Goal: Find specific page/section: Find specific page/section

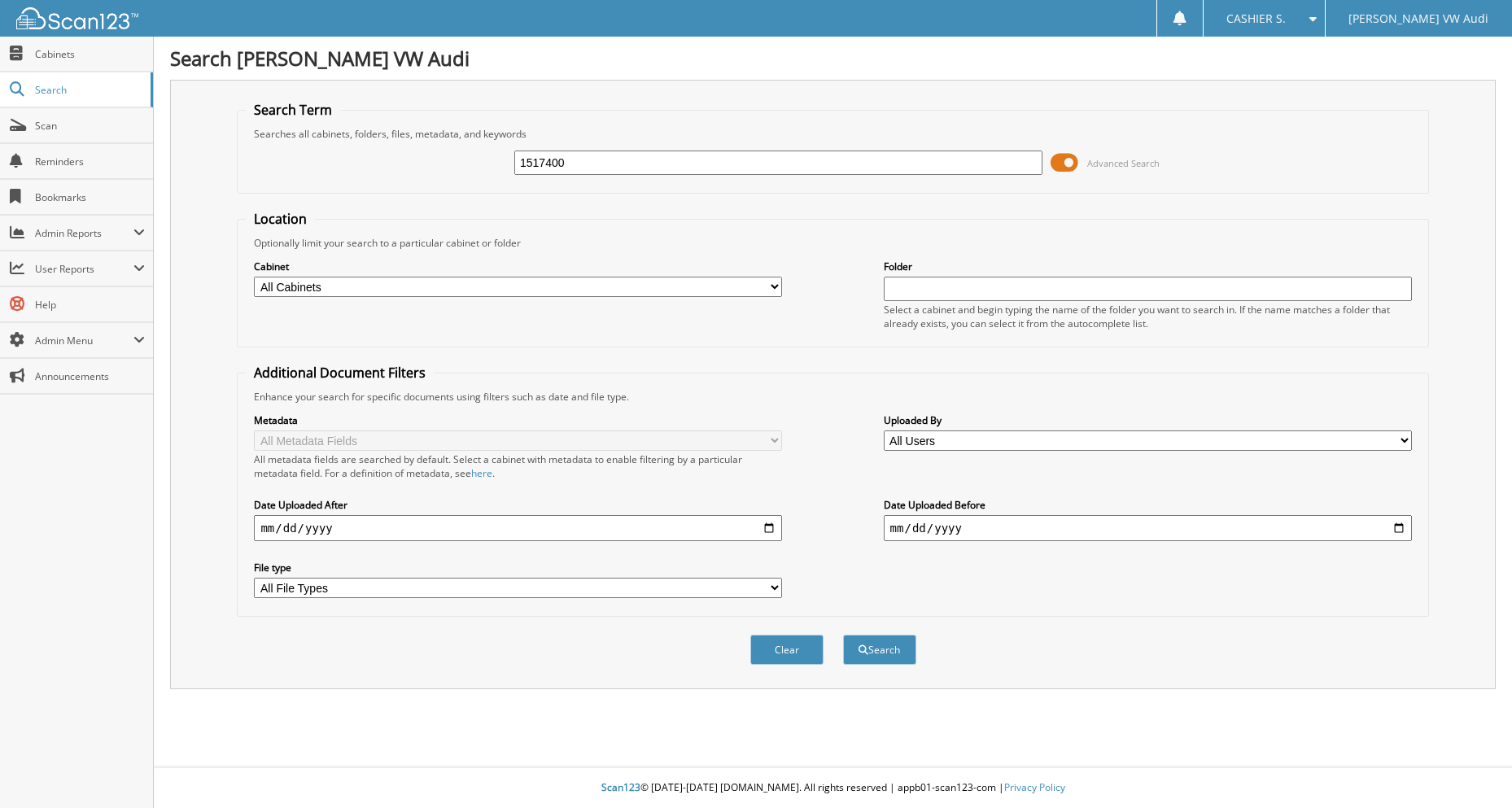
type input "1517400"
click at [843, 635] on button "Search" at bounding box center [880, 650] width 73 height 30
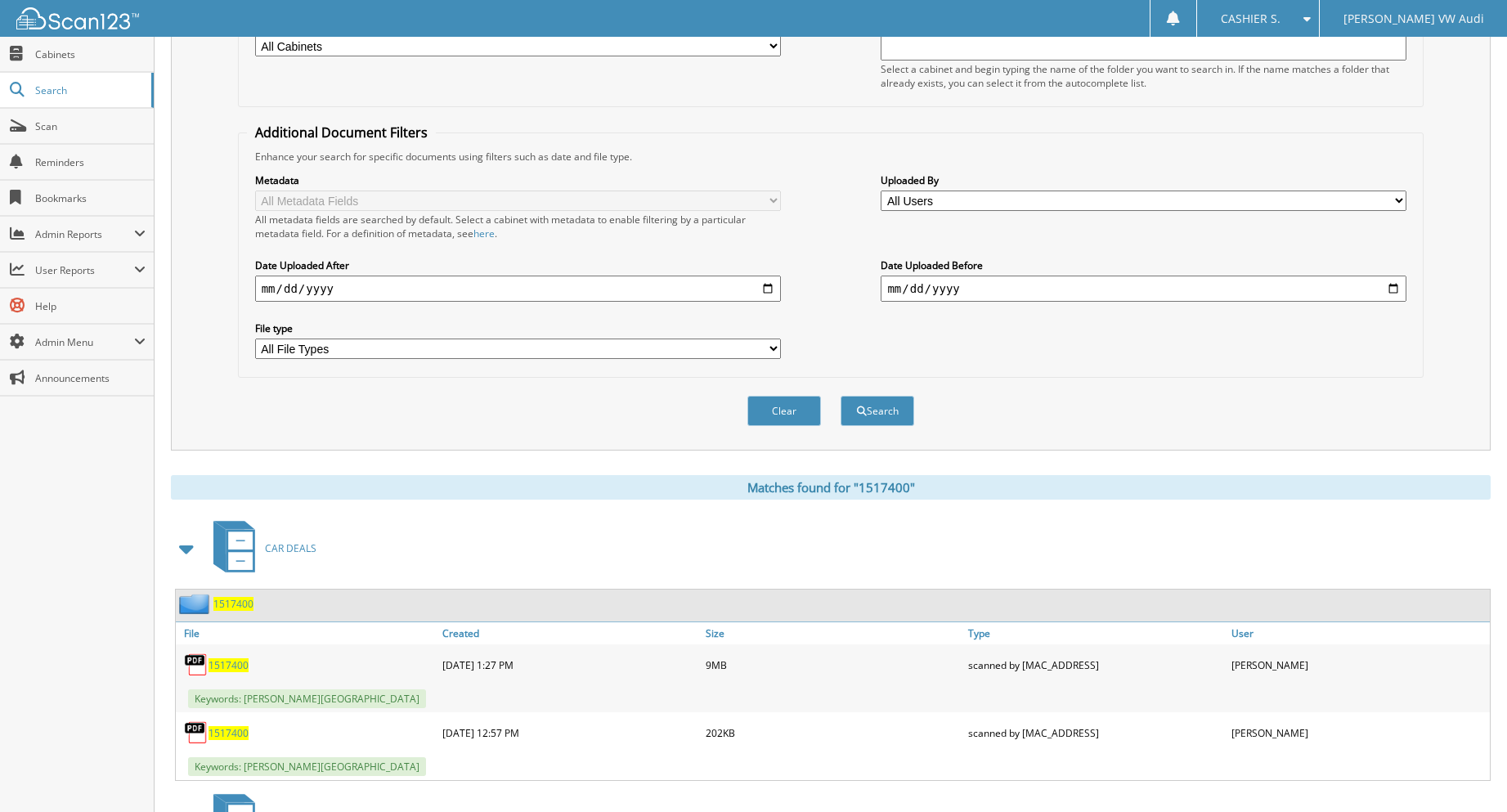
scroll to position [245, 0]
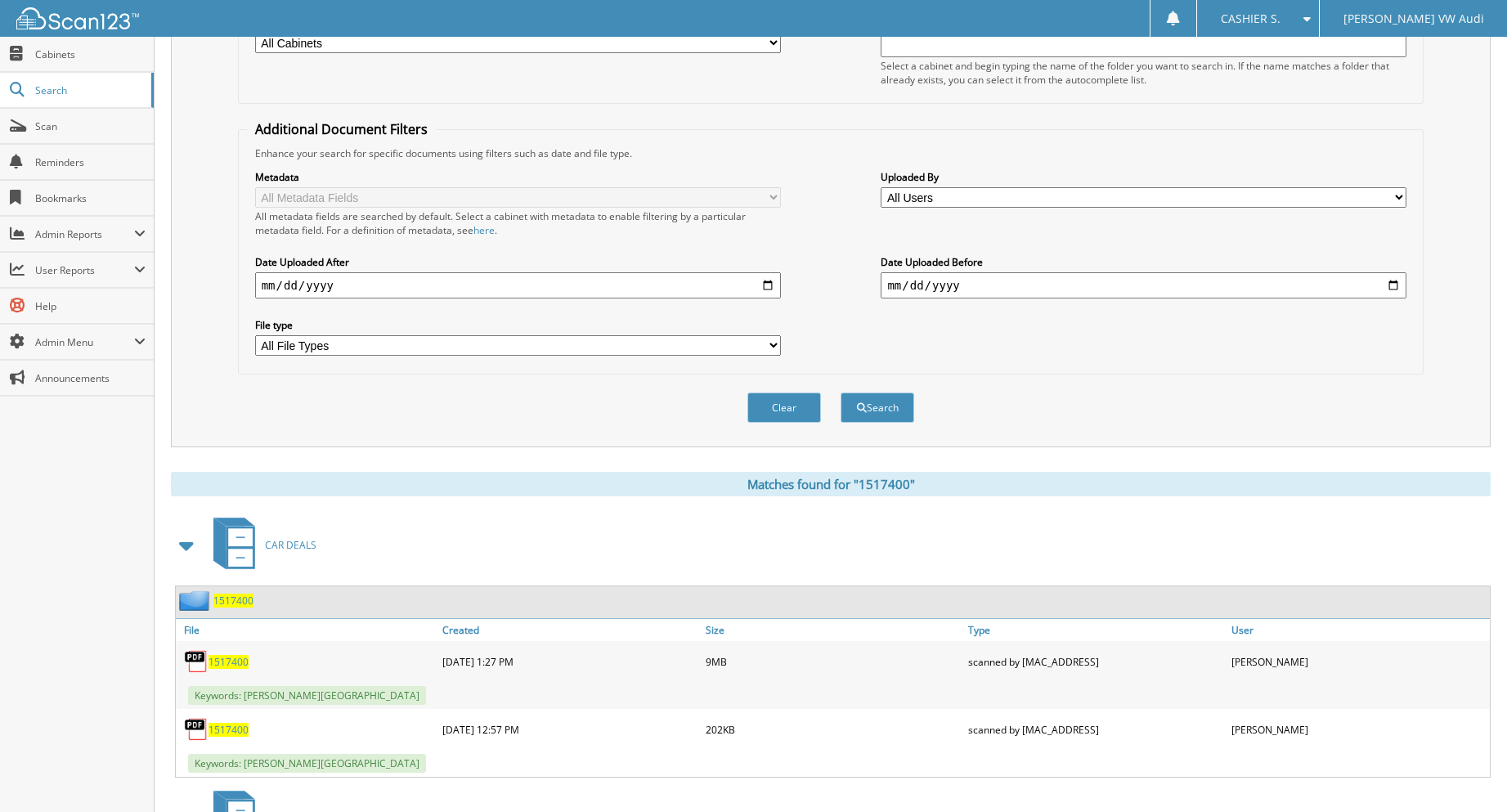
click at [240, 665] on span "1517400" at bounding box center [228, 662] width 40 height 14
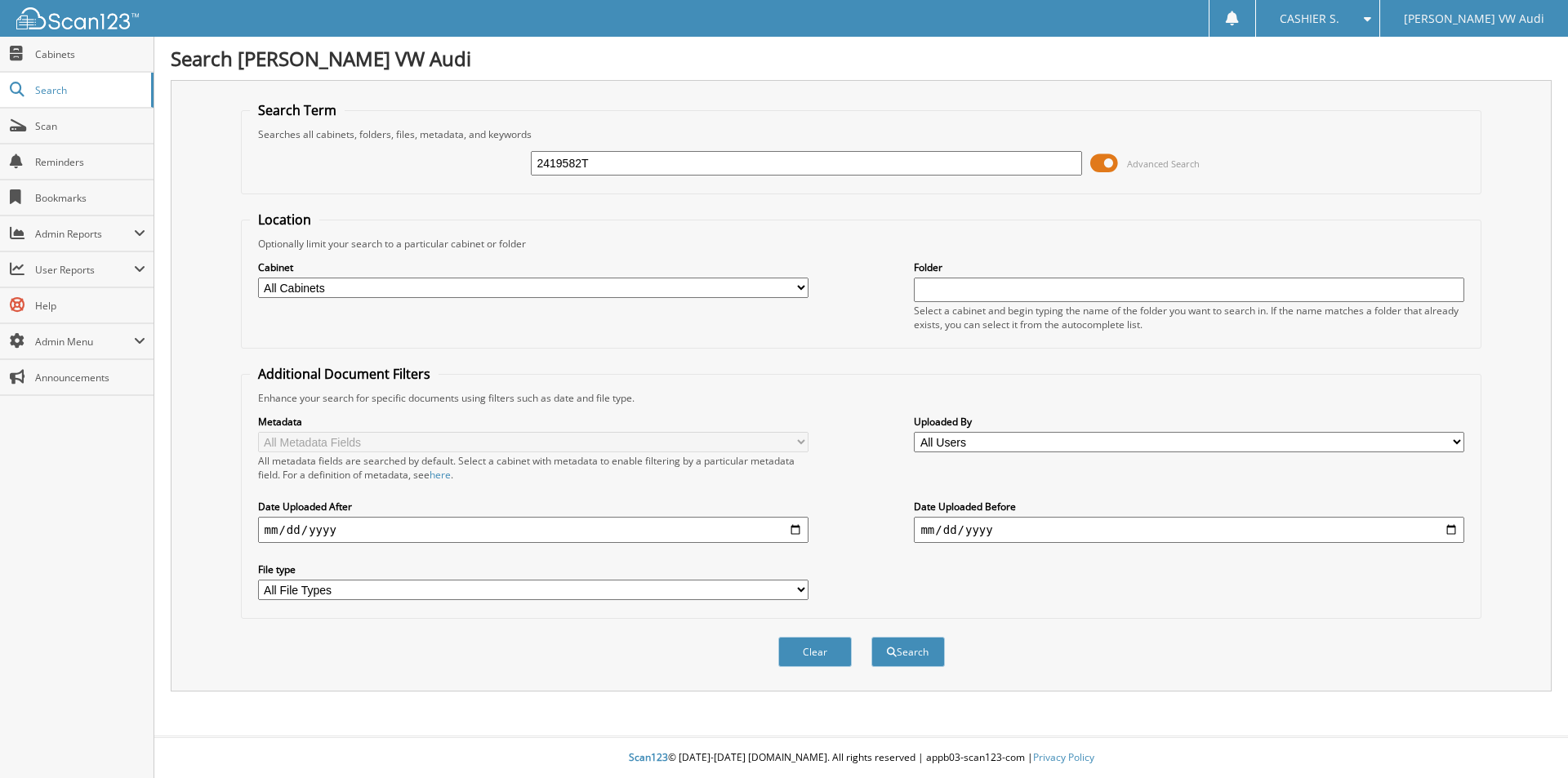
type input "2419582T"
click at [871, 637] on button "Search" at bounding box center [908, 652] width 74 height 30
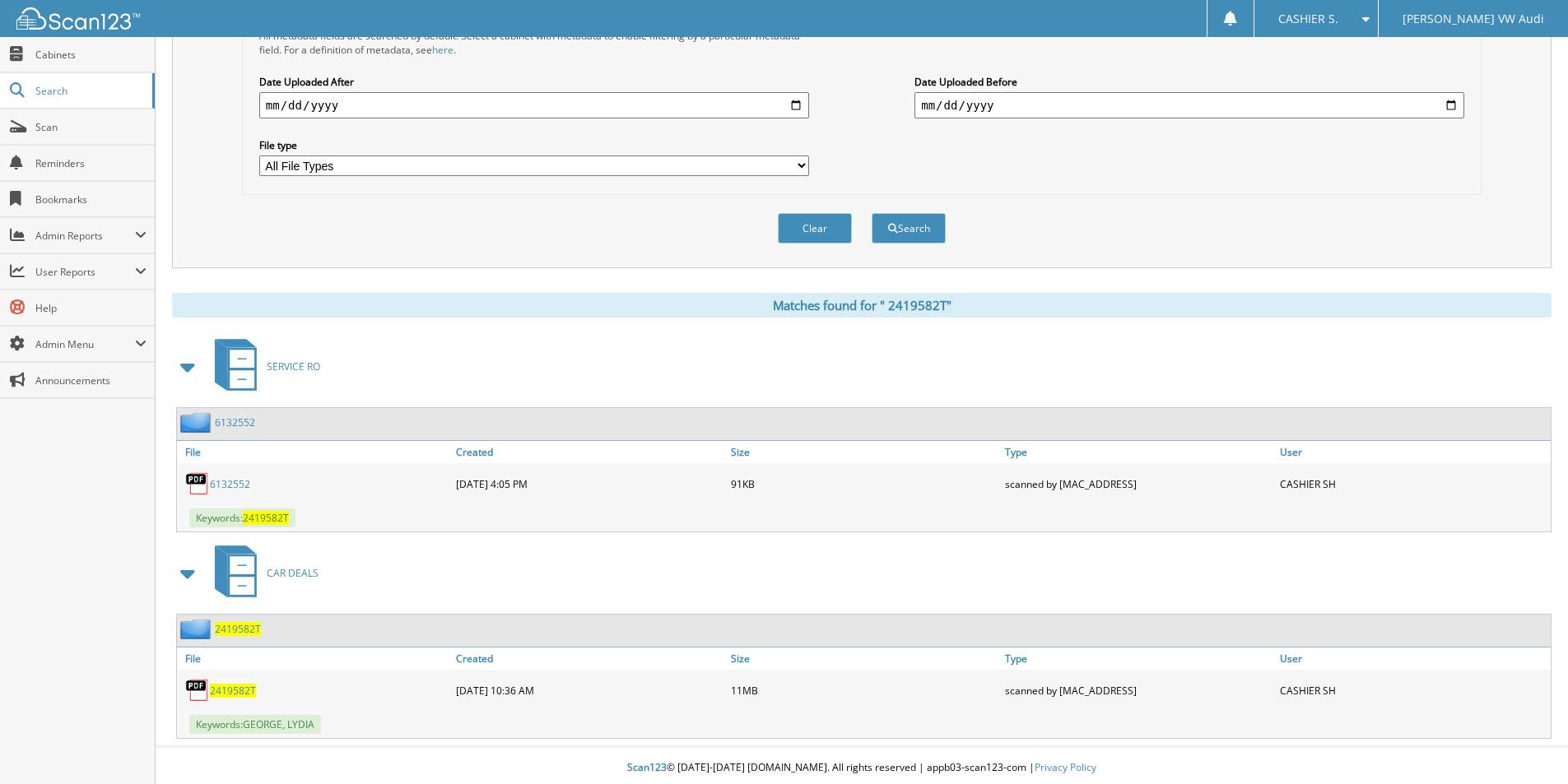
scroll to position [433, 0]
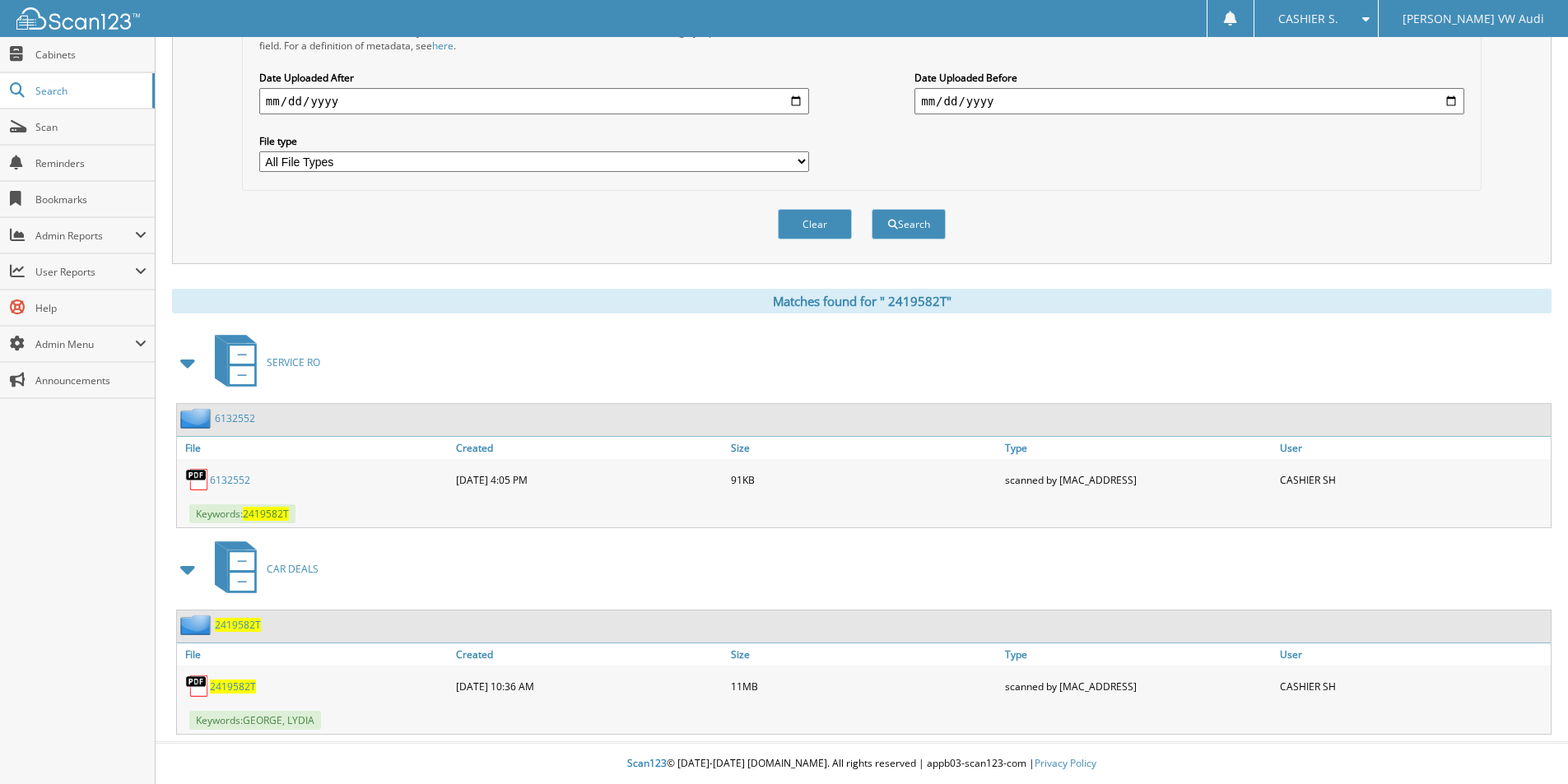
click at [238, 684] on span "2 4 1 9 5 8 2 T" at bounding box center [233, 686] width 46 height 14
